Goal: Register for event/course

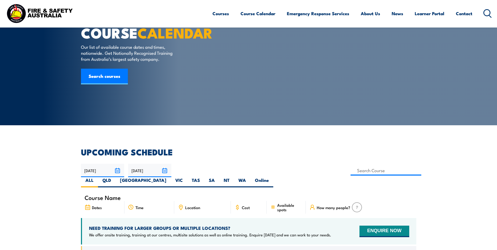
scroll to position [26, 0]
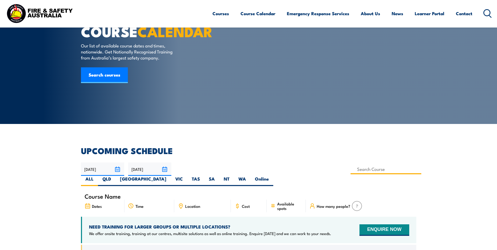
click at [351, 170] on input at bounding box center [386, 169] width 71 height 10
type input "Fire Warden Training"
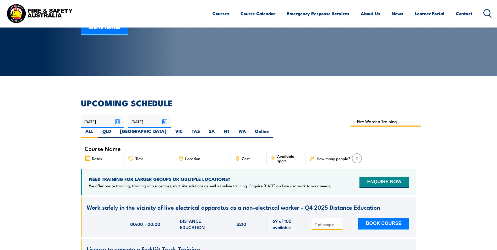
scroll to position [79, 0]
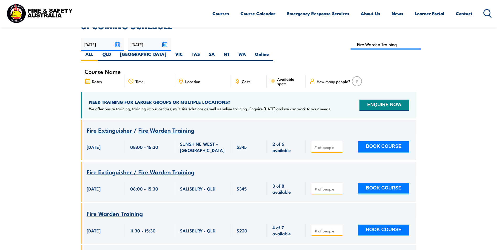
scroll to position [121, 0]
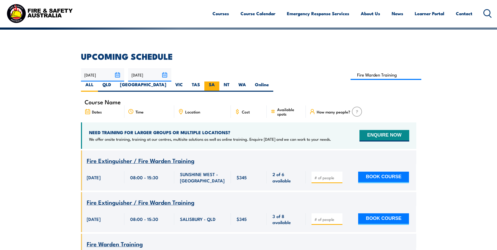
click at [219, 82] on label "SA" at bounding box center [212, 87] width 15 height 10
click at [218, 82] on input "SA" at bounding box center [216, 83] width 3 height 3
radio input "true"
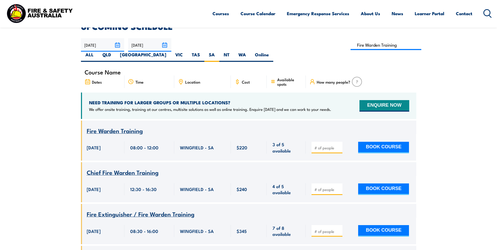
scroll to position [147, 0]
